Goal: Check status: Check status

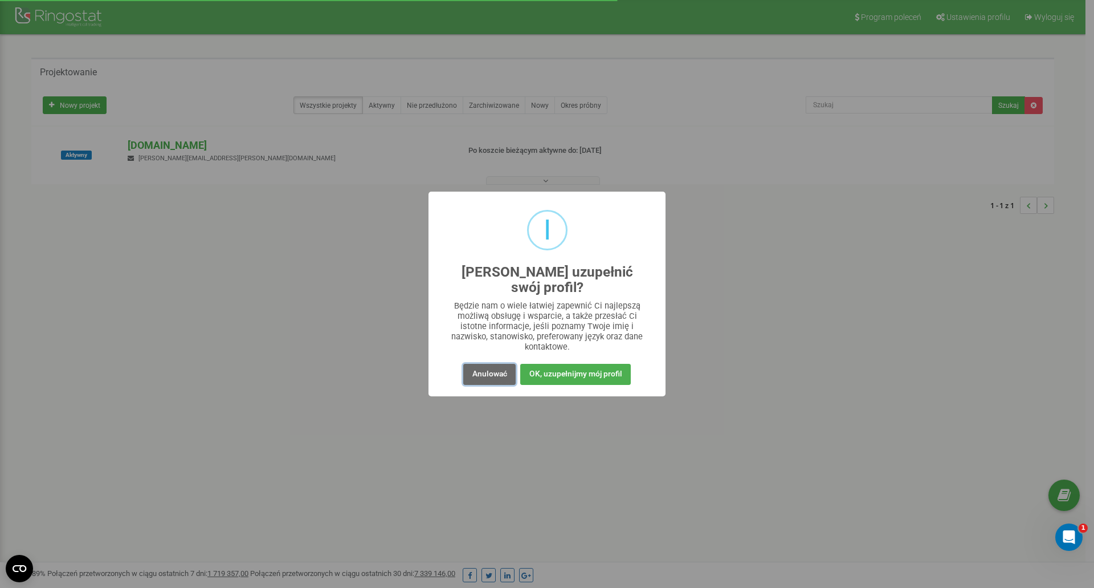
click at [495, 369] on font "Anulować" at bounding box center [489, 373] width 35 height 9
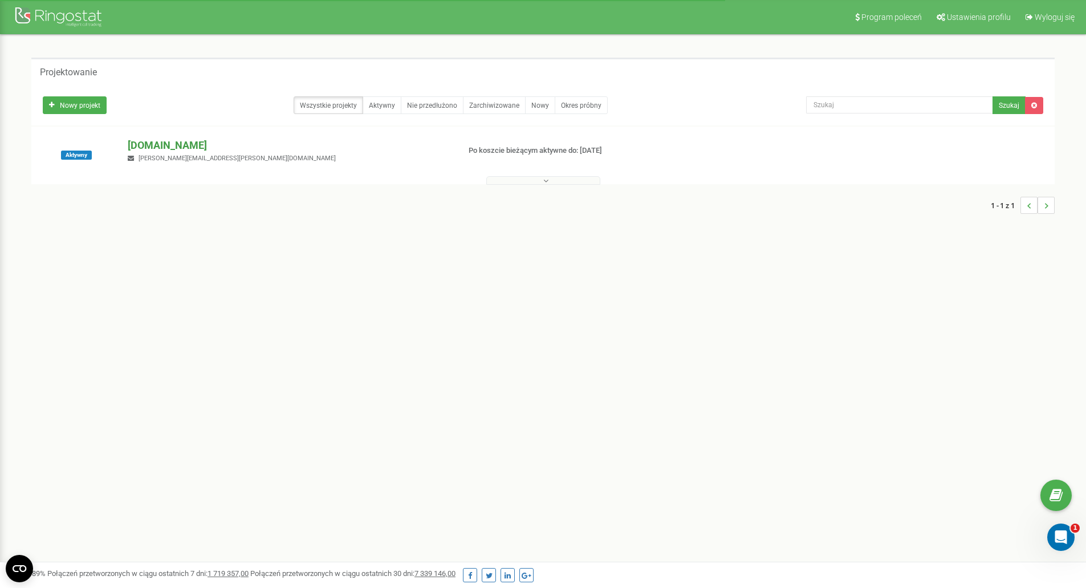
click at [160, 140] on font "[DOMAIN_NAME]" at bounding box center [167, 145] width 79 height 12
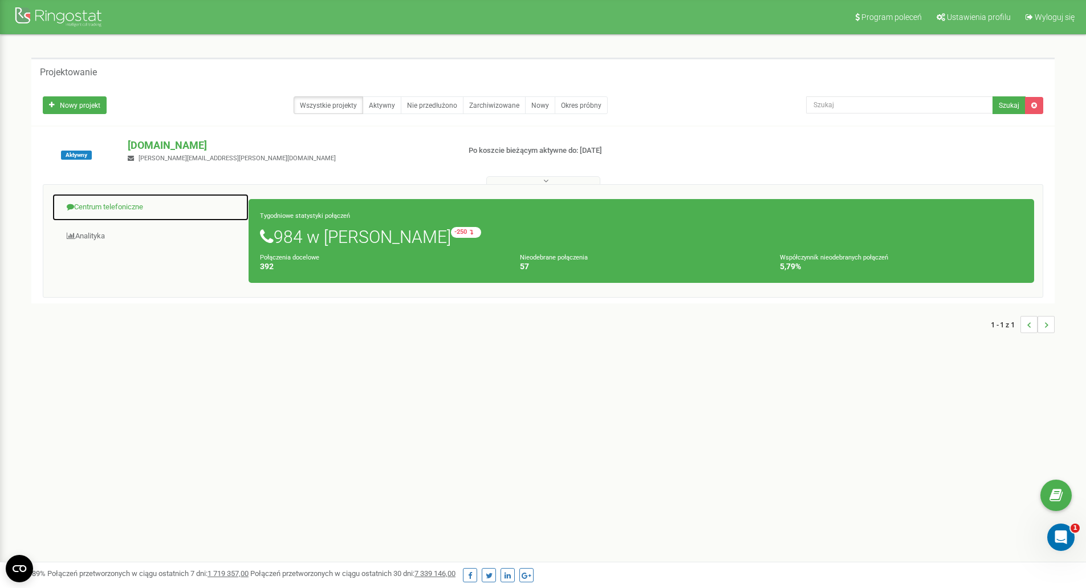
click at [100, 205] on font "Centrum telefoniczne" at bounding box center [108, 206] width 69 height 9
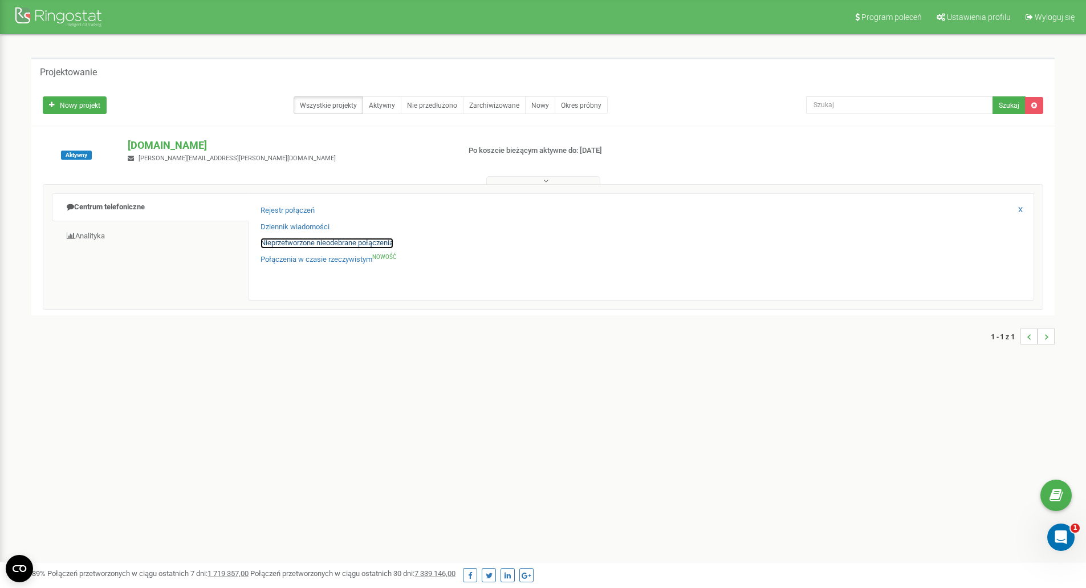
click at [305, 242] on font "Nieprzetworzone nieodebrane połączenia" at bounding box center [326, 242] width 133 height 9
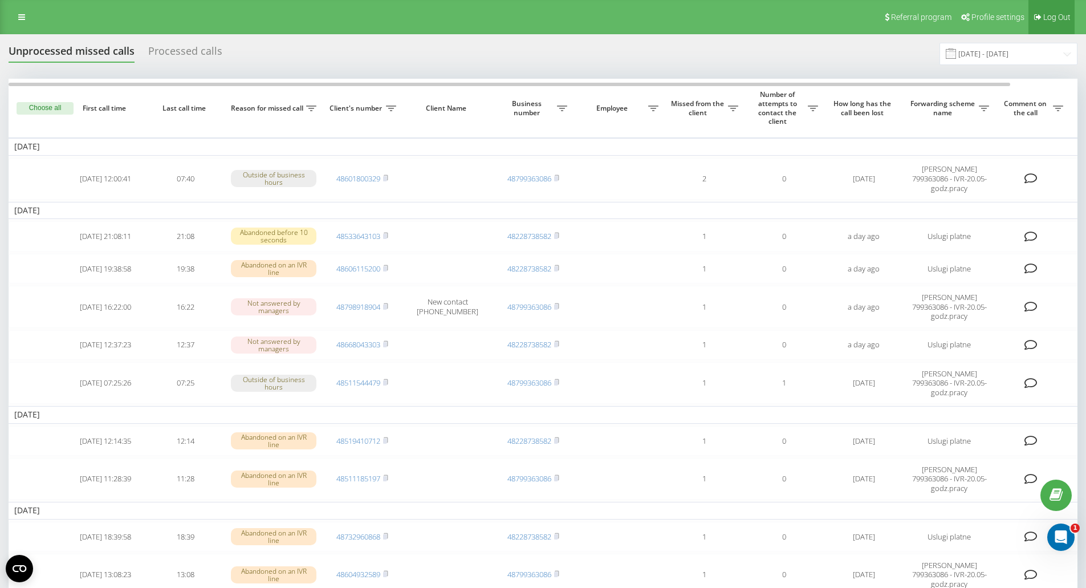
click at [1044, 17] on span "Log Out" at bounding box center [1056, 17] width 27 height 9
